Goal: Information Seeking & Learning: Learn about a topic

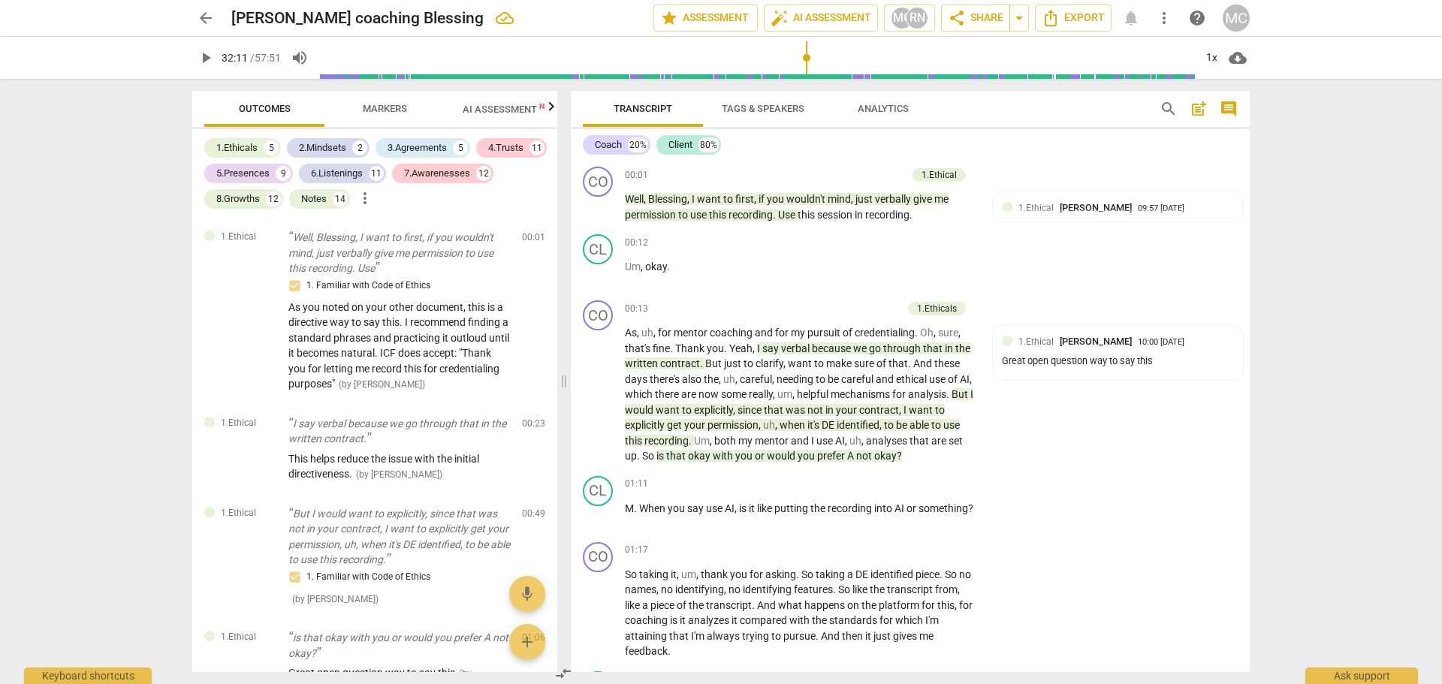
scroll to position [8567, 0]
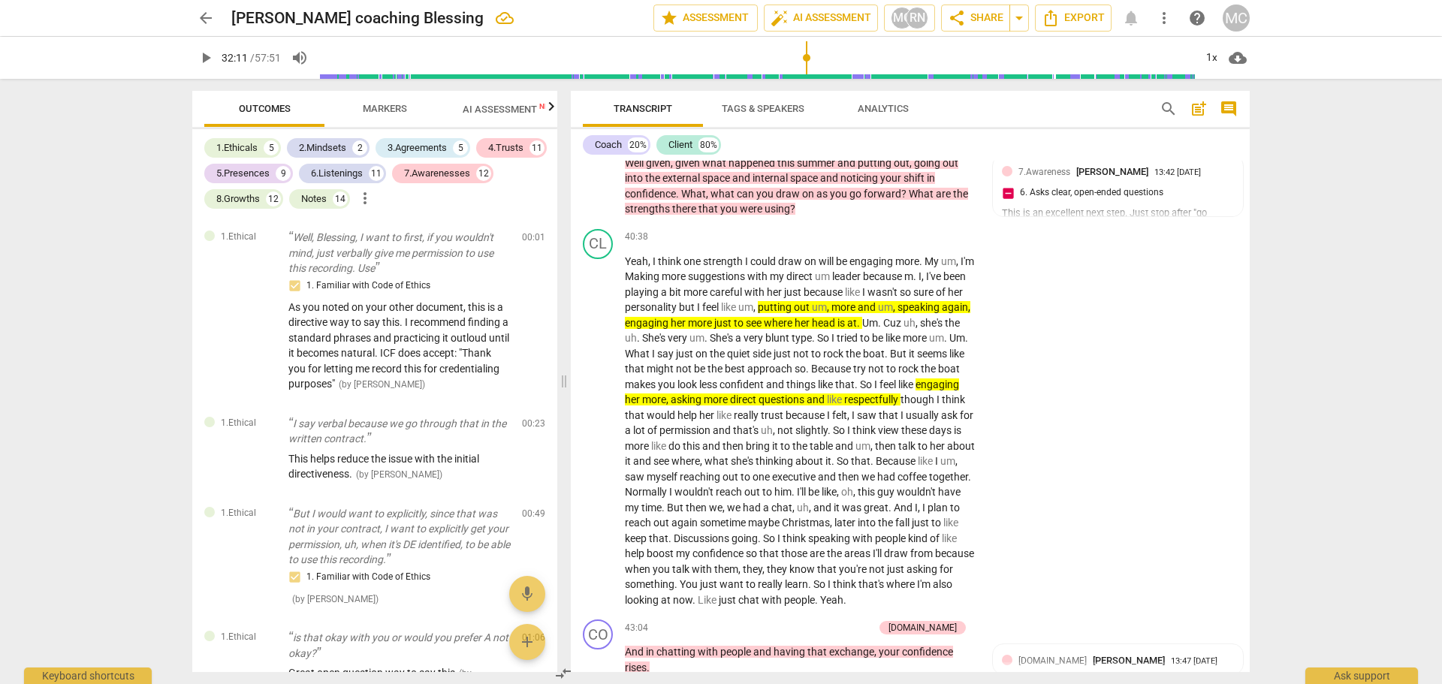
click at [378, 104] on span "Markers" at bounding box center [385, 108] width 44 height 11
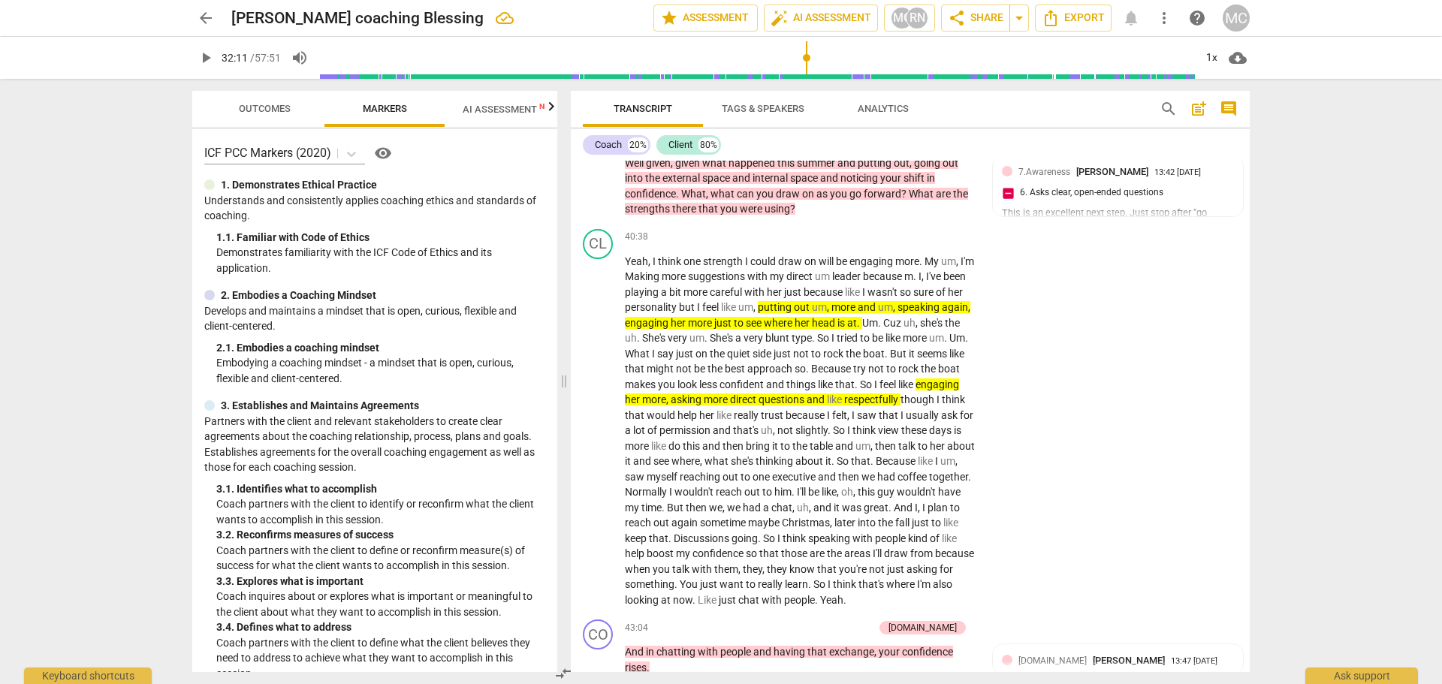
click at [466, 108] on span "AI Assessment New" at bounding box center [509, 109] width 93 height 11
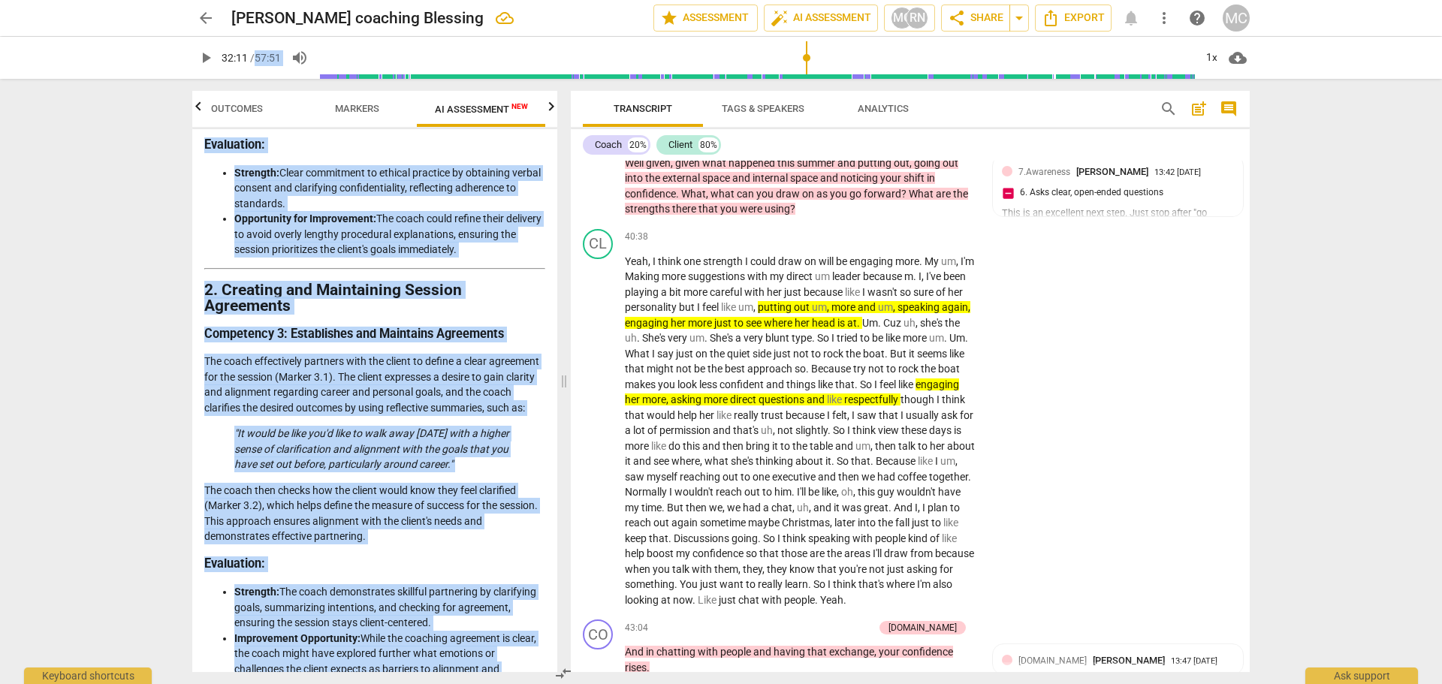
scroll to position [0, 0]
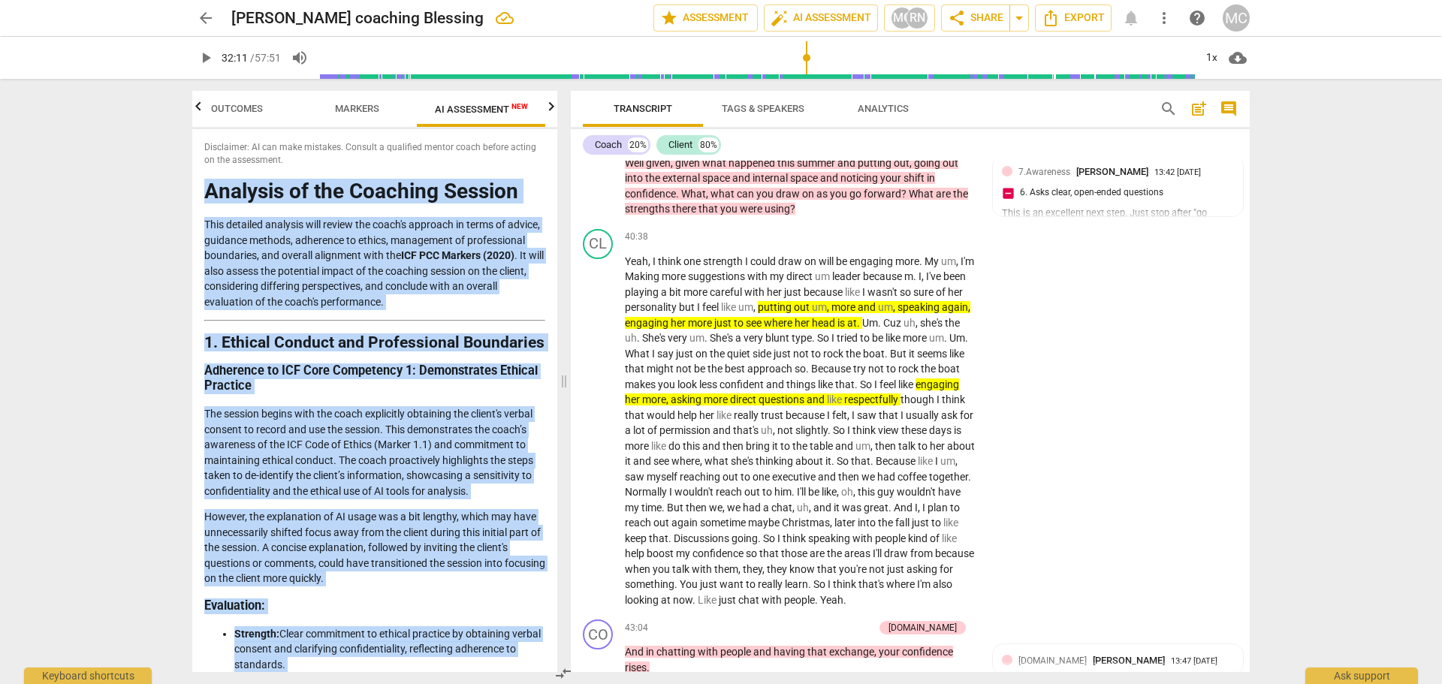
drag, startPoint x: 533, startPoint y: 654, endPoint x: 203, endPoint y: 180, distance: 577.7
click at [203, 180] on div "Disclaimer: AI can make mistakes. Consult a qualified mentor coach before actin…" at bounding box center [374, 400] width 365 height 543
copy div "Loremips do sit Ametcons Adipisc Elit seddoeiu temporin utla etdolo mag aliqu'e…"
click at [885, 100] on span "Analytics" at bounding box center [883, 109] width 87 height 20
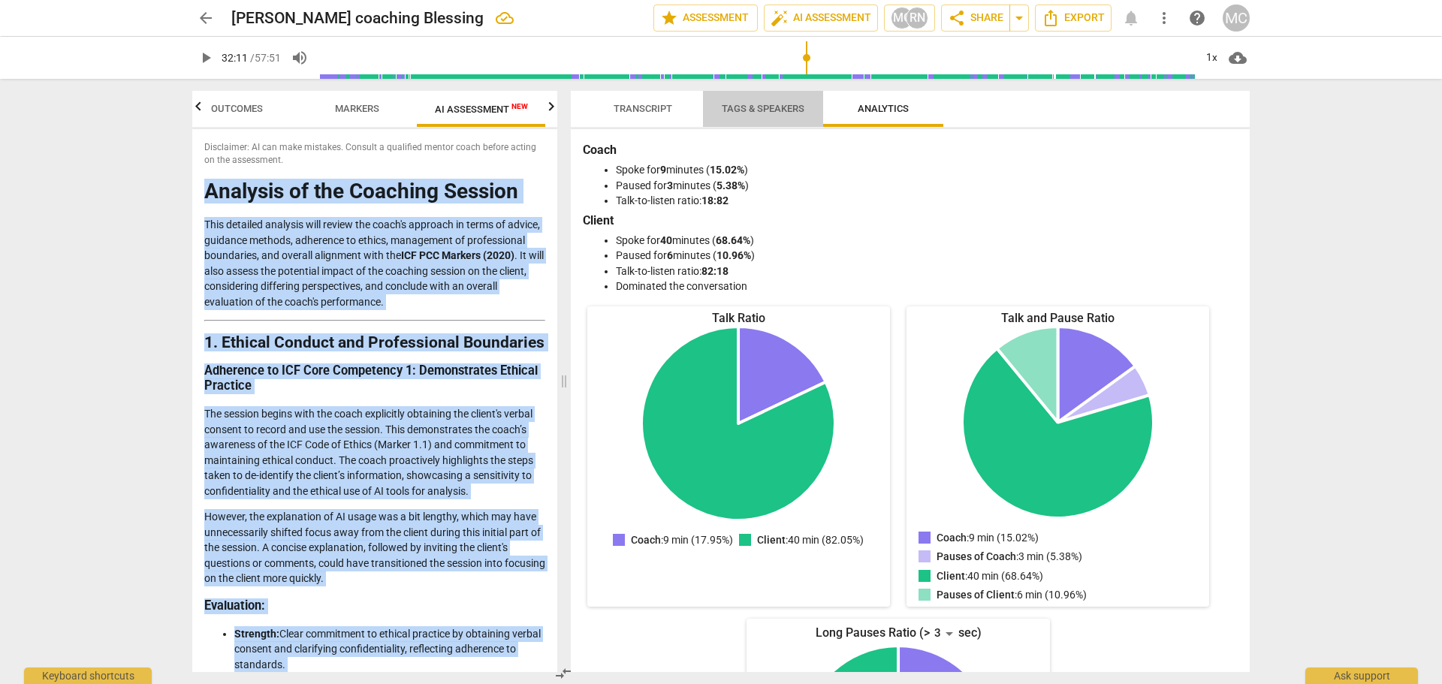
click at [759, 109] on span "Tags & Speakers" at bounding box center [763, 108] width 83 height 11
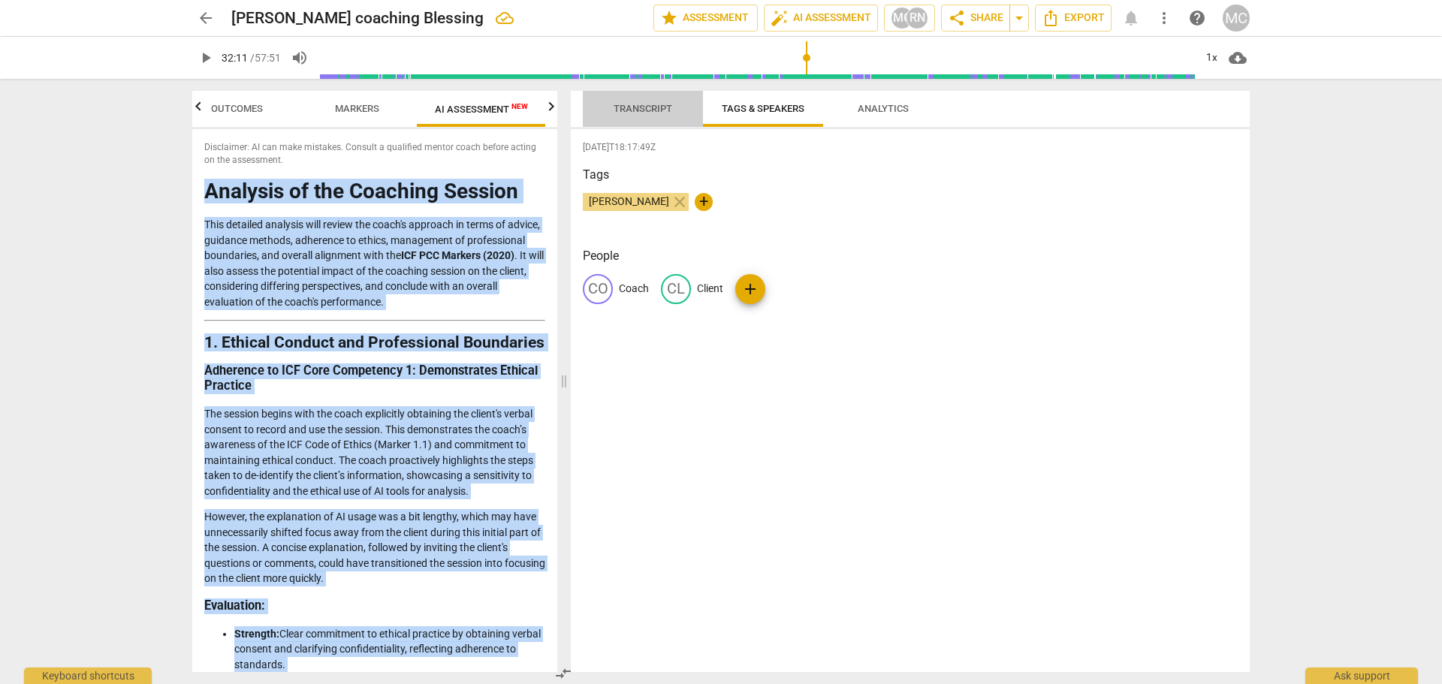
click at [646, 107] on span "Transcript" at bounding box center [643, 108] width 59 height 11
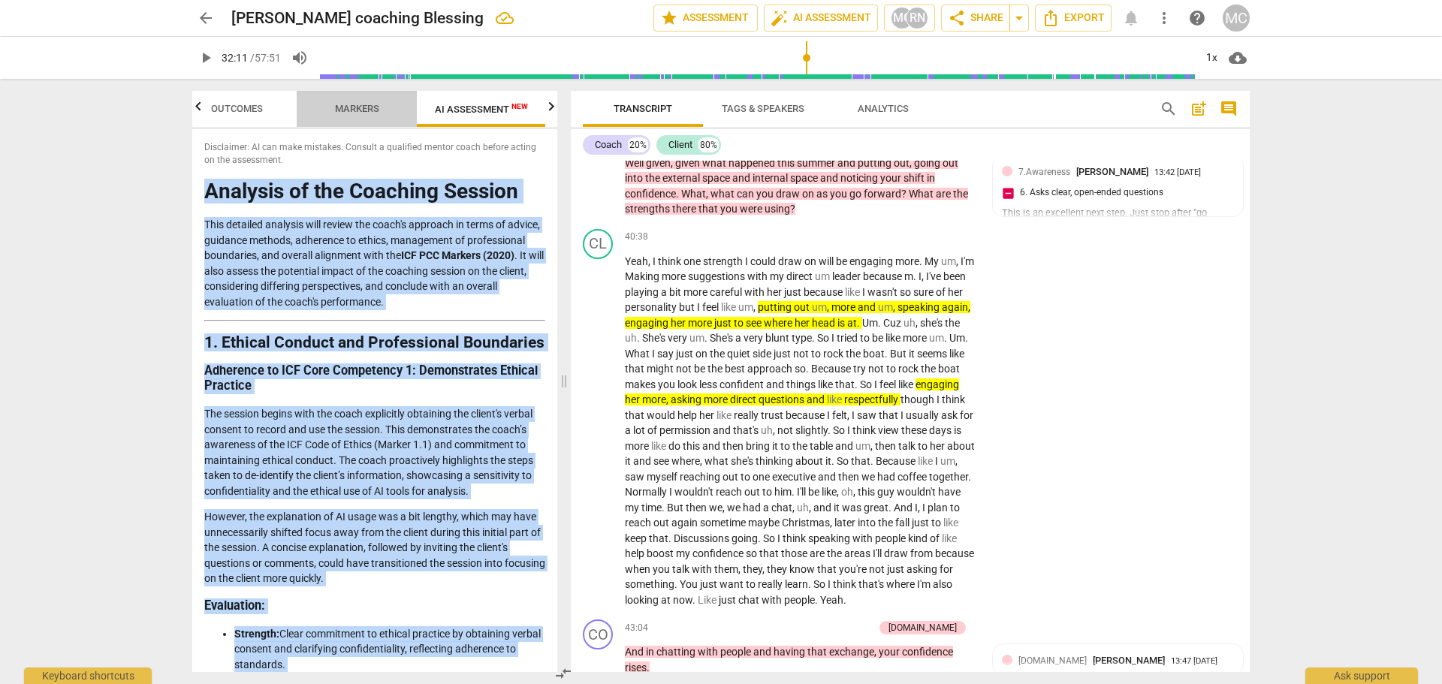
click at [360, 109] on span "Markers" at bounding box center [357, 108] width 44 height 11
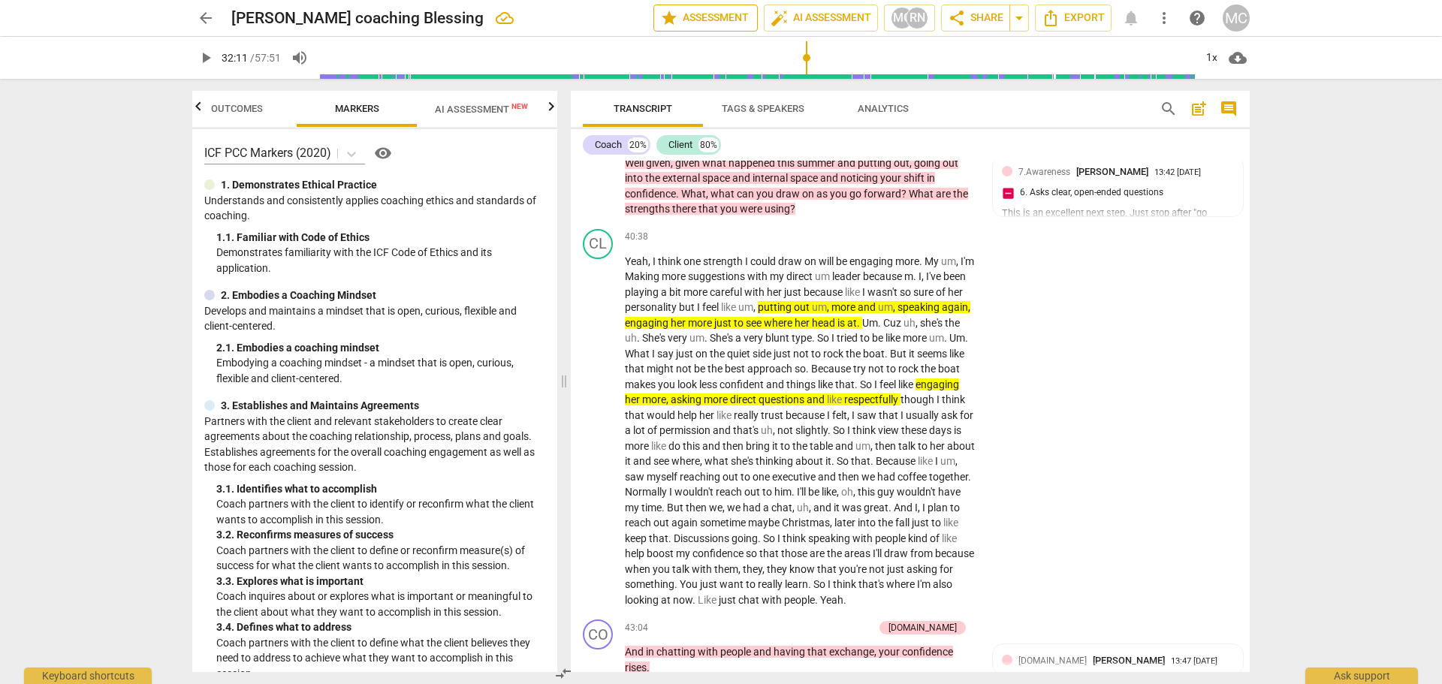
click at [678, 14] on span "star Assessment" at bounding box center [705, 18] width 91 height 18
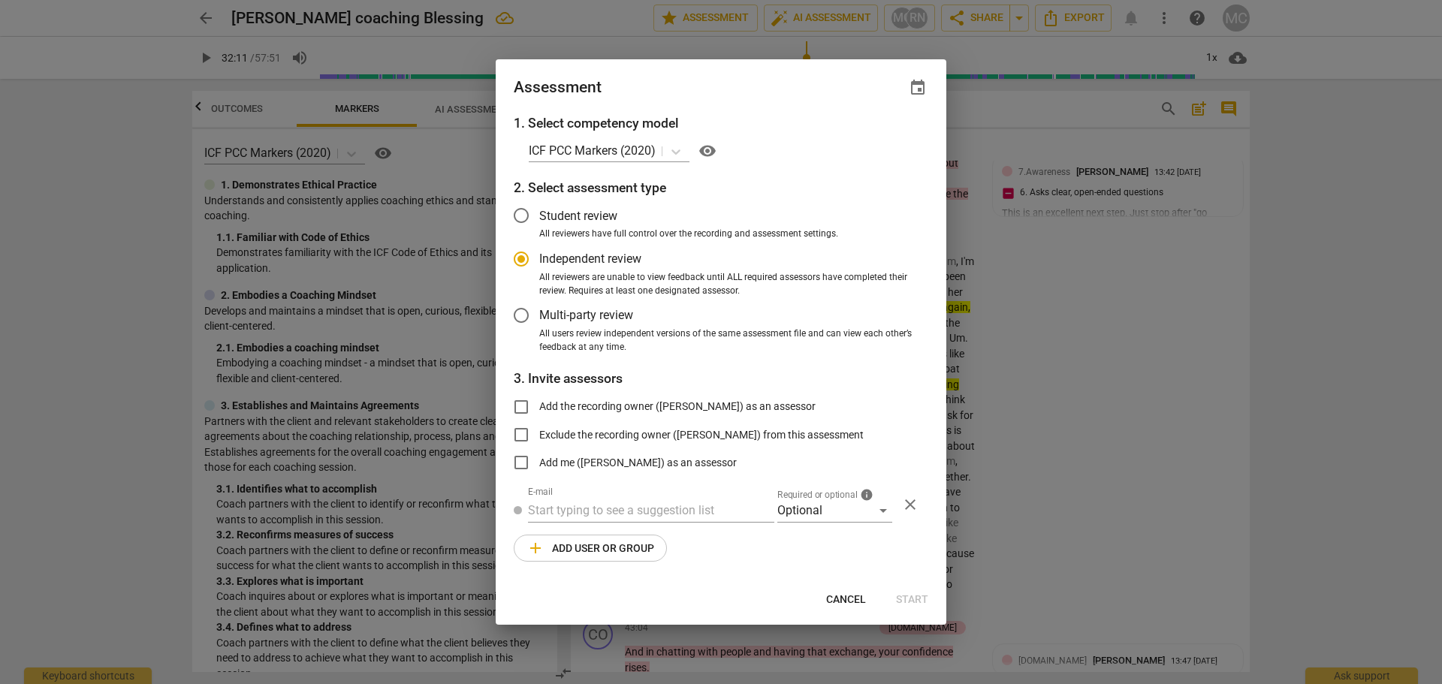
click at [1198, 443] on div at bounding box center [721, 342] width 1442 height 684
radio input "false"
